Goal: Go to known website: Access a specific website the user already knows

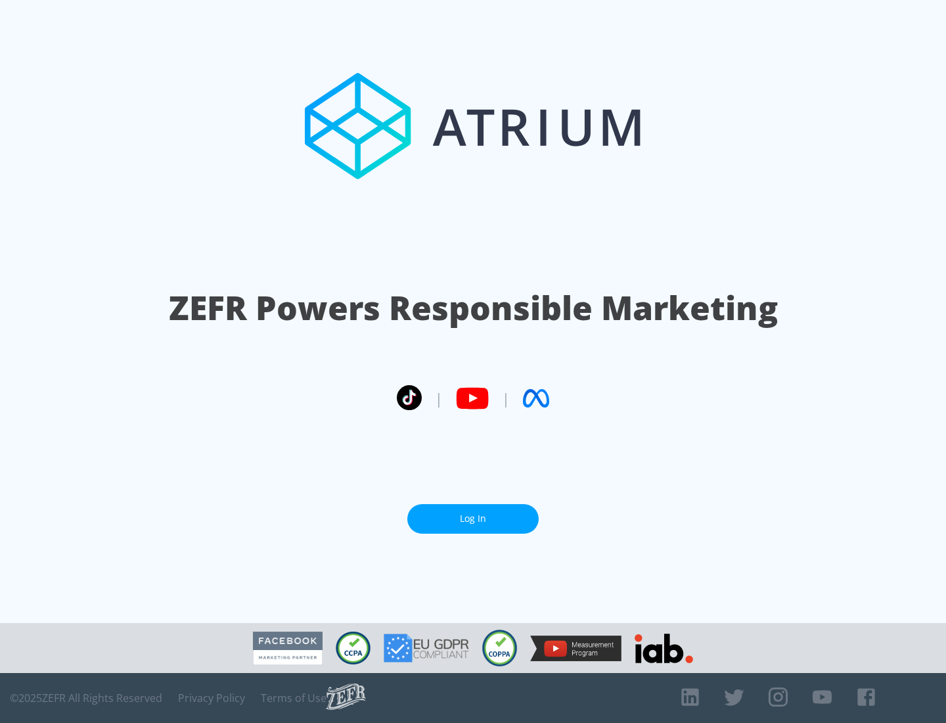
click at [473, 513] on link "Log In" at bounding box center [472, 519] width 131 height 30
